Goal: Check status

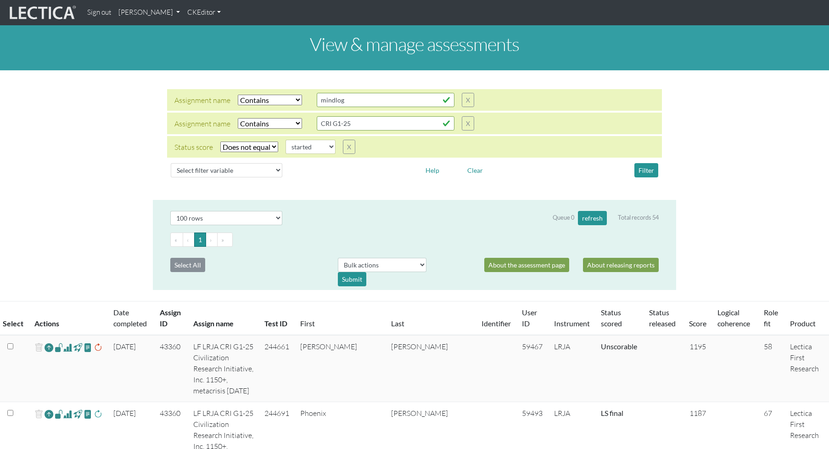
select select "icontains"
select select "not_iexact"
select select "started"
select select "100"
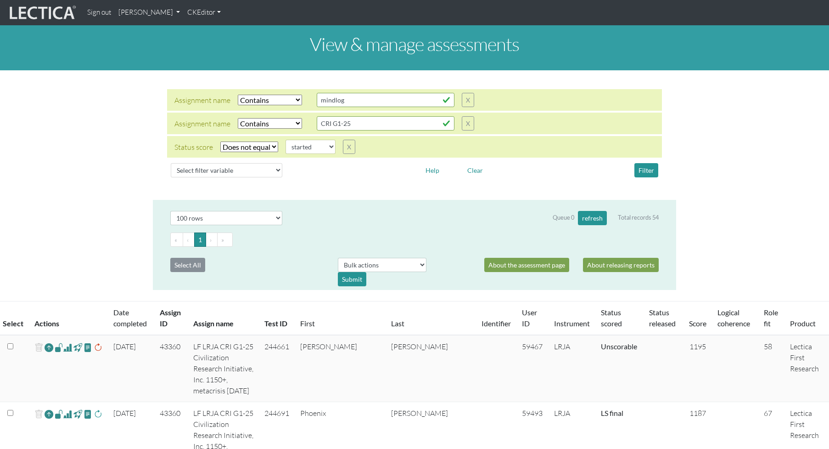
scroll to position [258, 0]
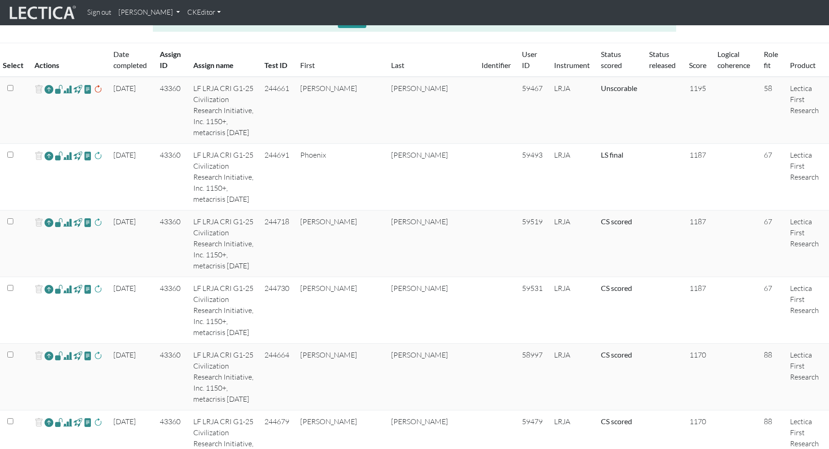
click at [257, 277] on td "LF LRJA CRI G1-25 Civilization Research Initiative, Inc. 1150+, metacrisis [DAT…" at bounding box center [224, 310] width 72 height 67
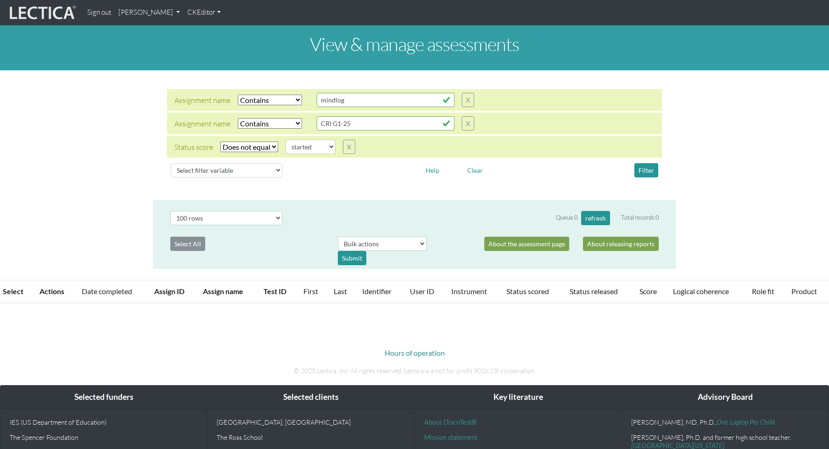
select select "icontains"
select select "not_iexact"
select select "started"
select select "100"
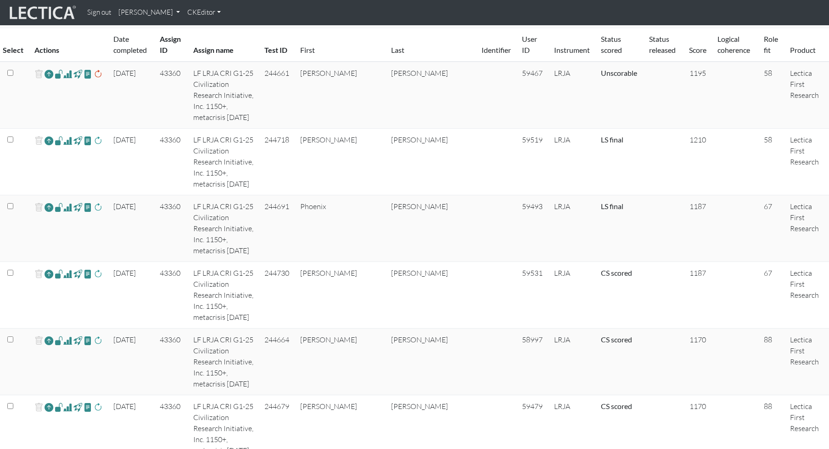
scroll to position [275, 0]
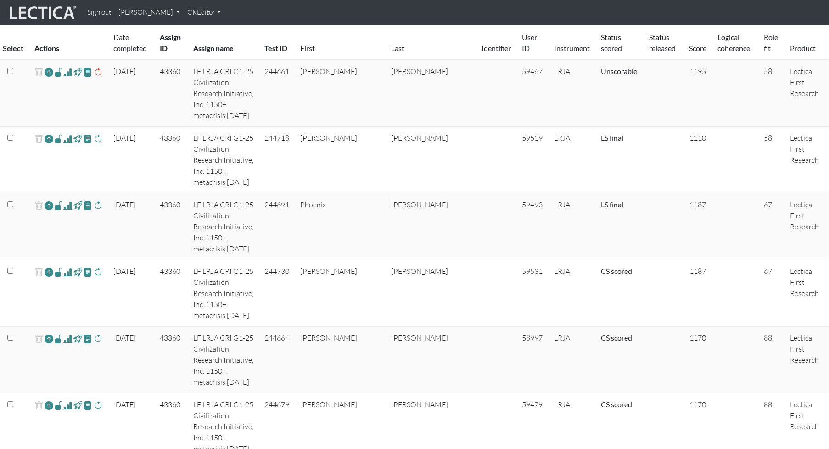
click at [64, 200] on span at bounding box center [67, 205] width 9 height 11
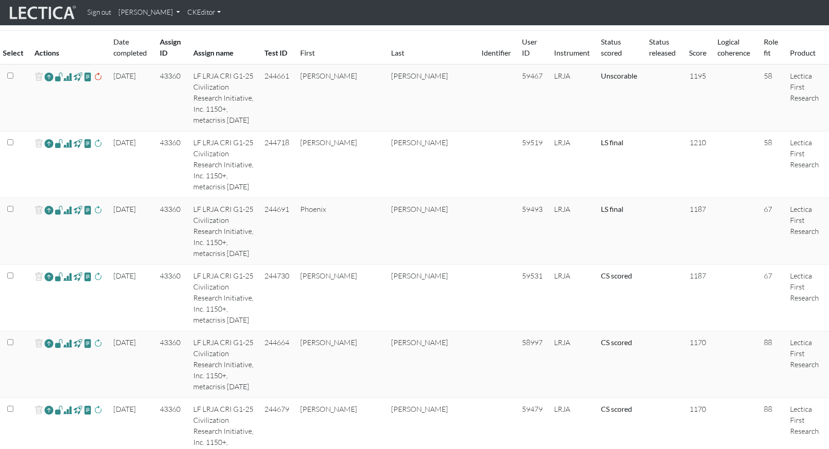
scroll to position [272, 0]
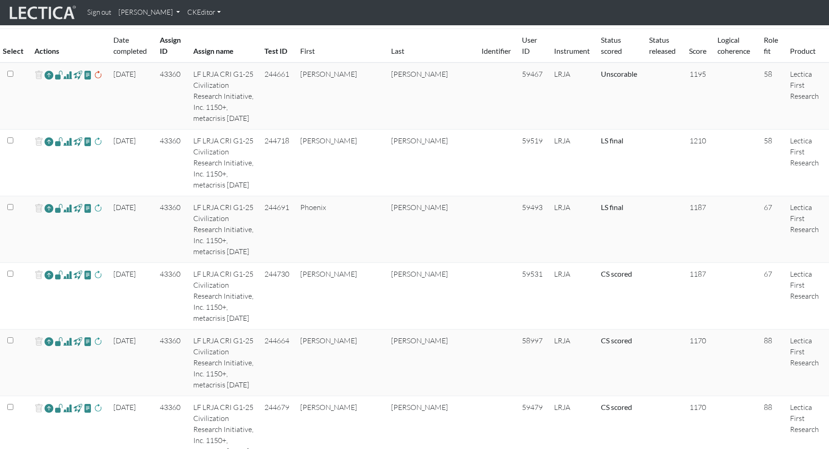
click at [63, 269] on span at bounding box center [67, 274] width 9 height 11
